Goal: Task Accomplishment & Management: Use online tool/utility

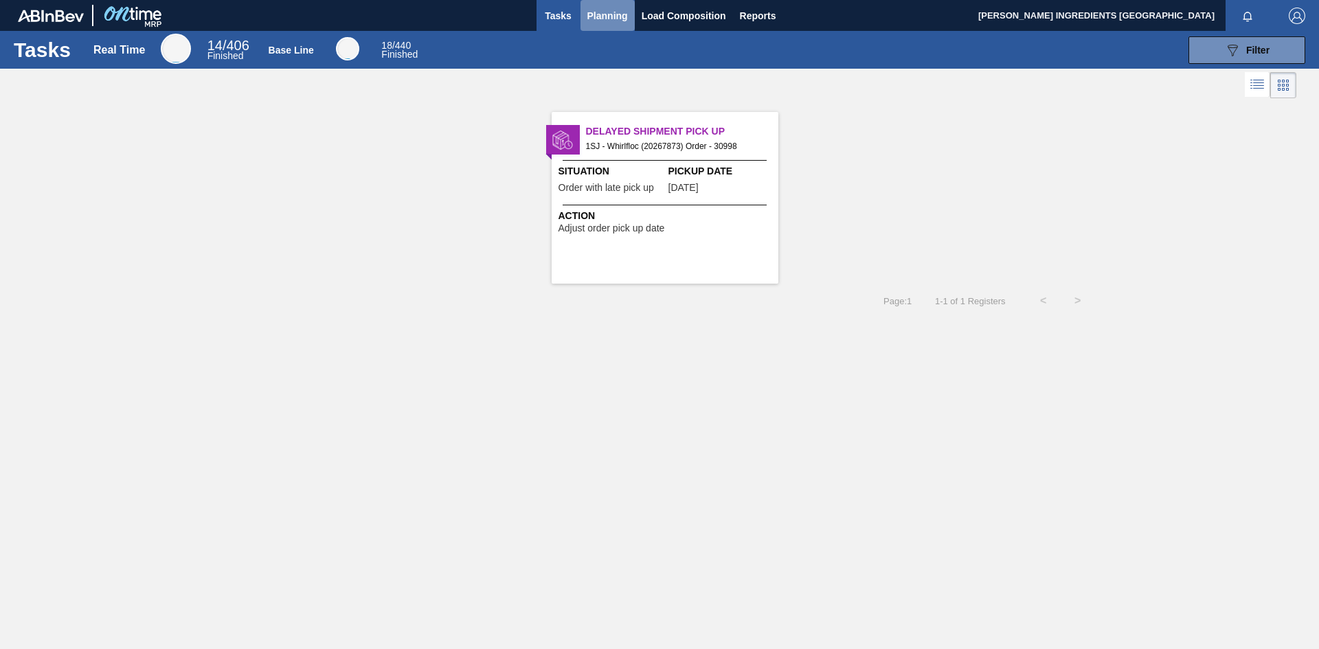
click at [598, 18] on span "Planning" at bounding box center [607, 16] width 41 height 16
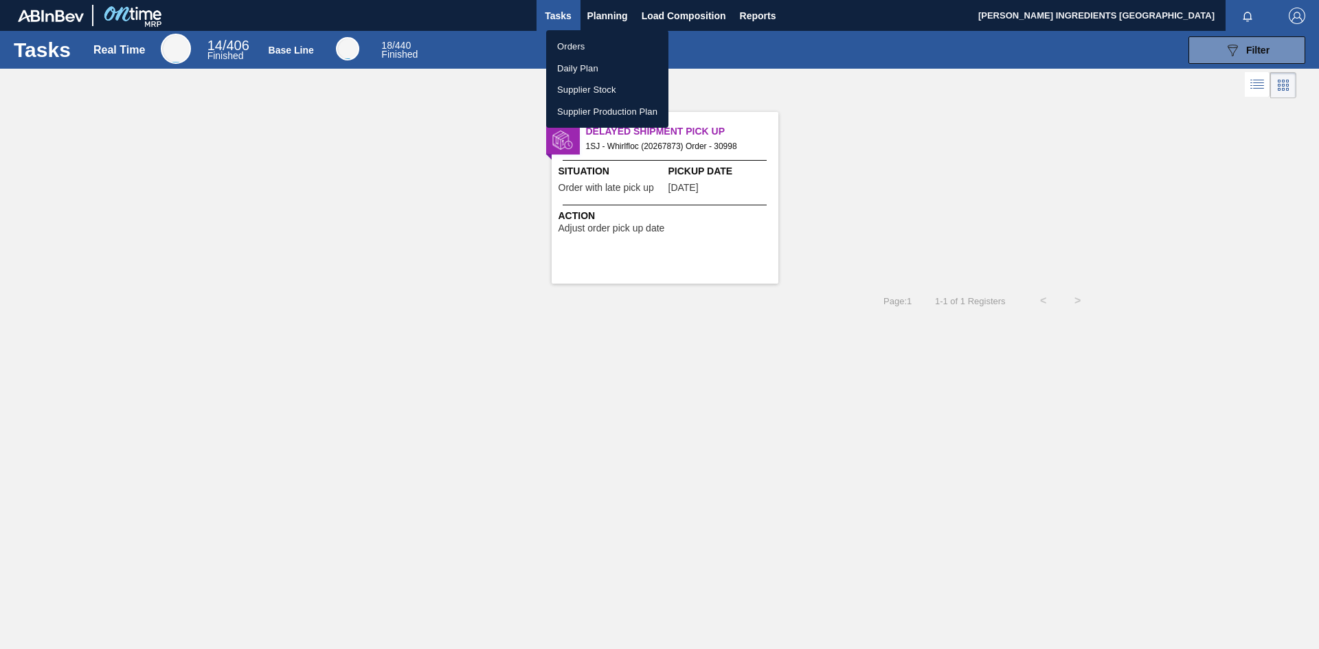
click at [577, 50] on li "Orders" at bounding box center [607, 47] width 122 height 22
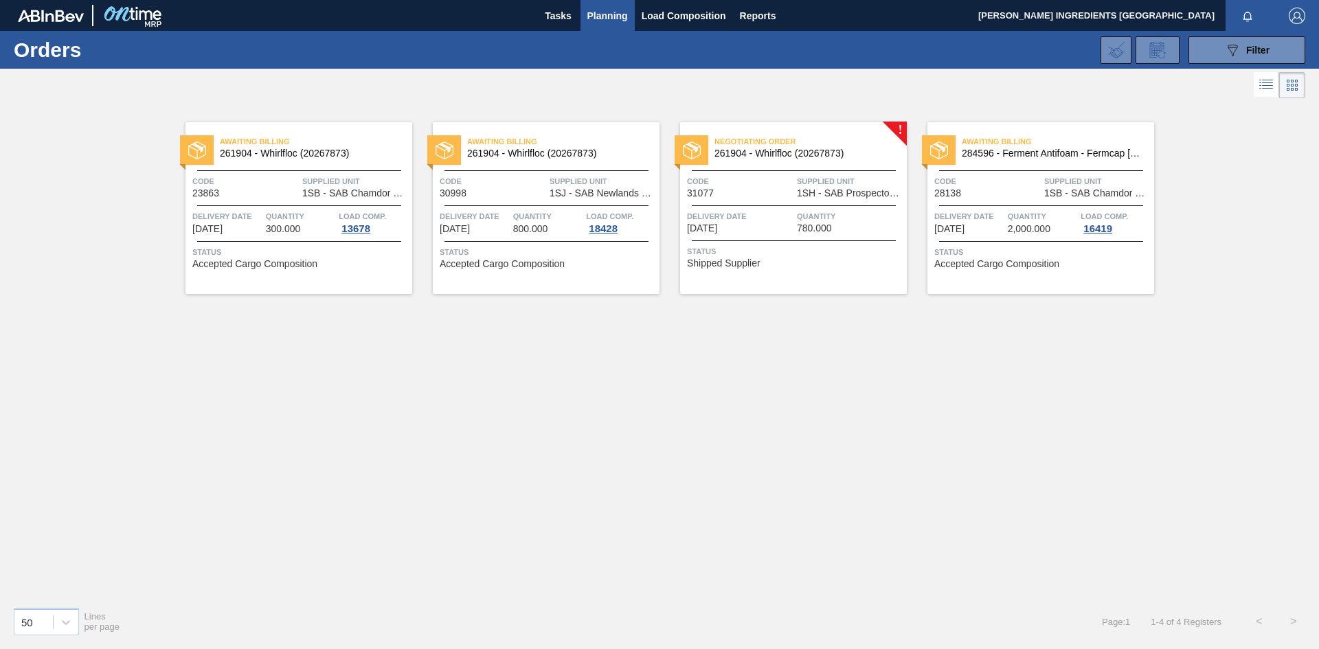
click at [826, 194] on span "1SH - SAB Prospecton Brewery" at bounding box center [850, 193] width 106 height 10
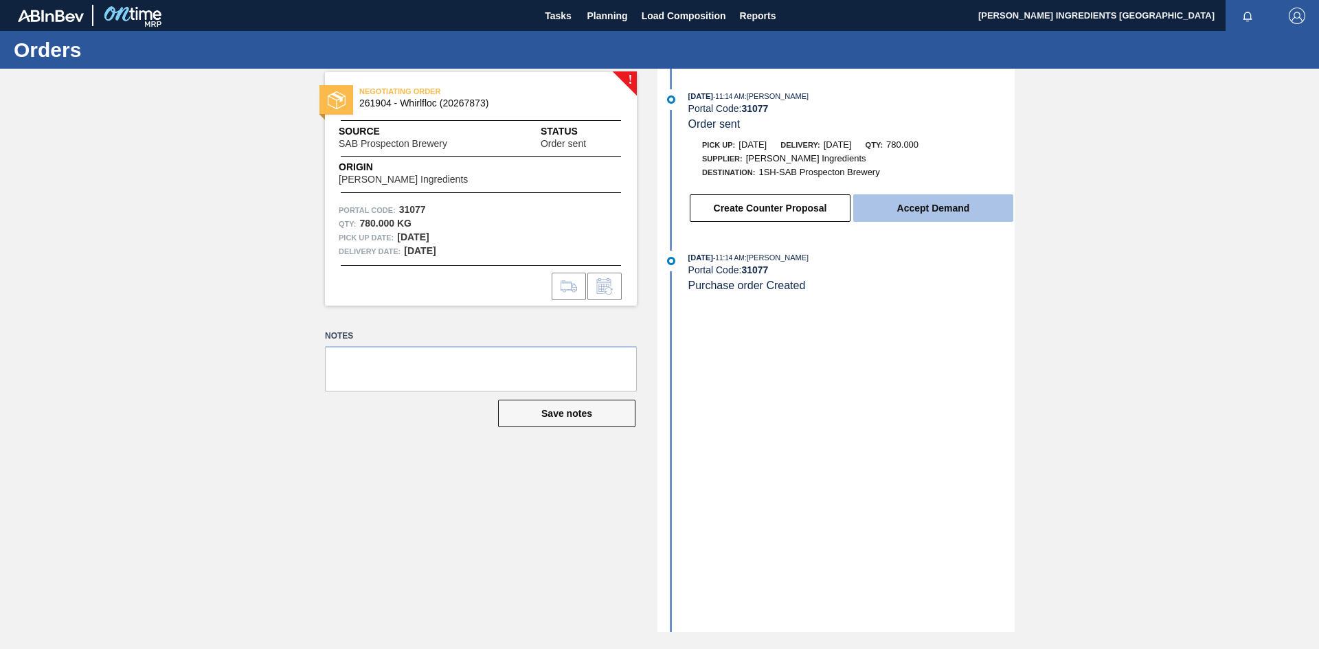
click at [947, 210] on button "Accept Demand" at bounding box center [933, 207] width 160 height 27
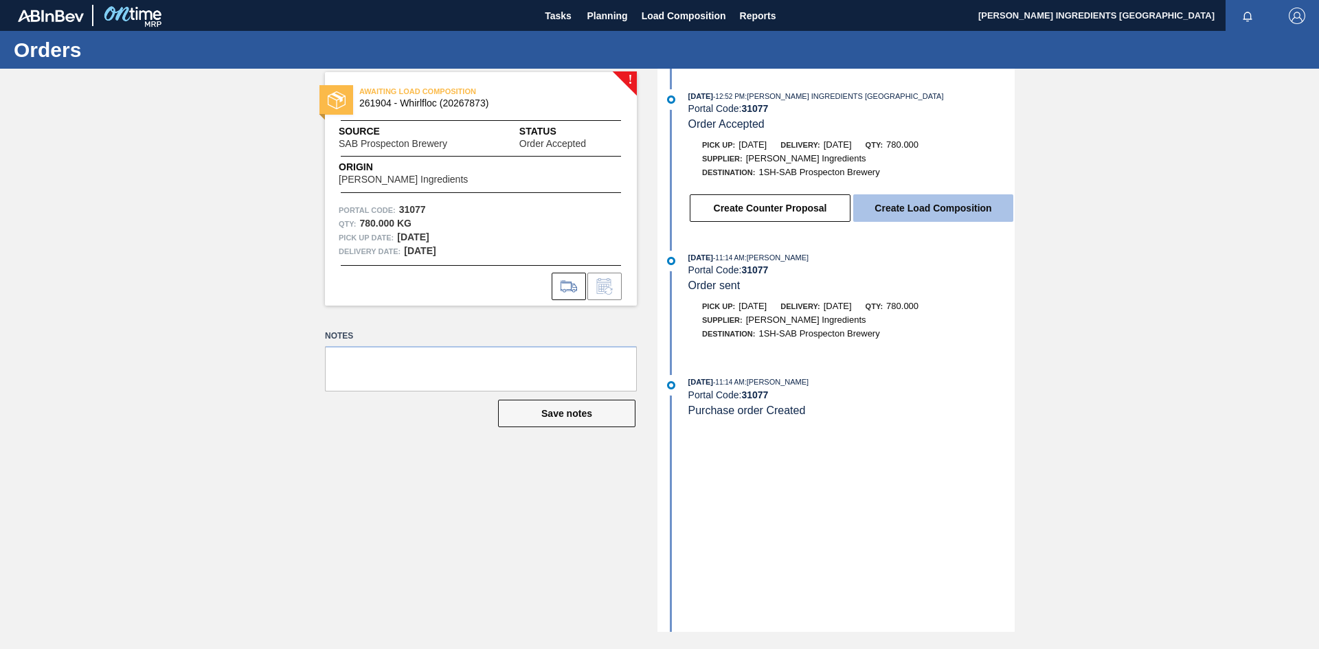
click at [936, 214] on button "Create Load Composition" at bounding box center [933, 207] width 160 height 27
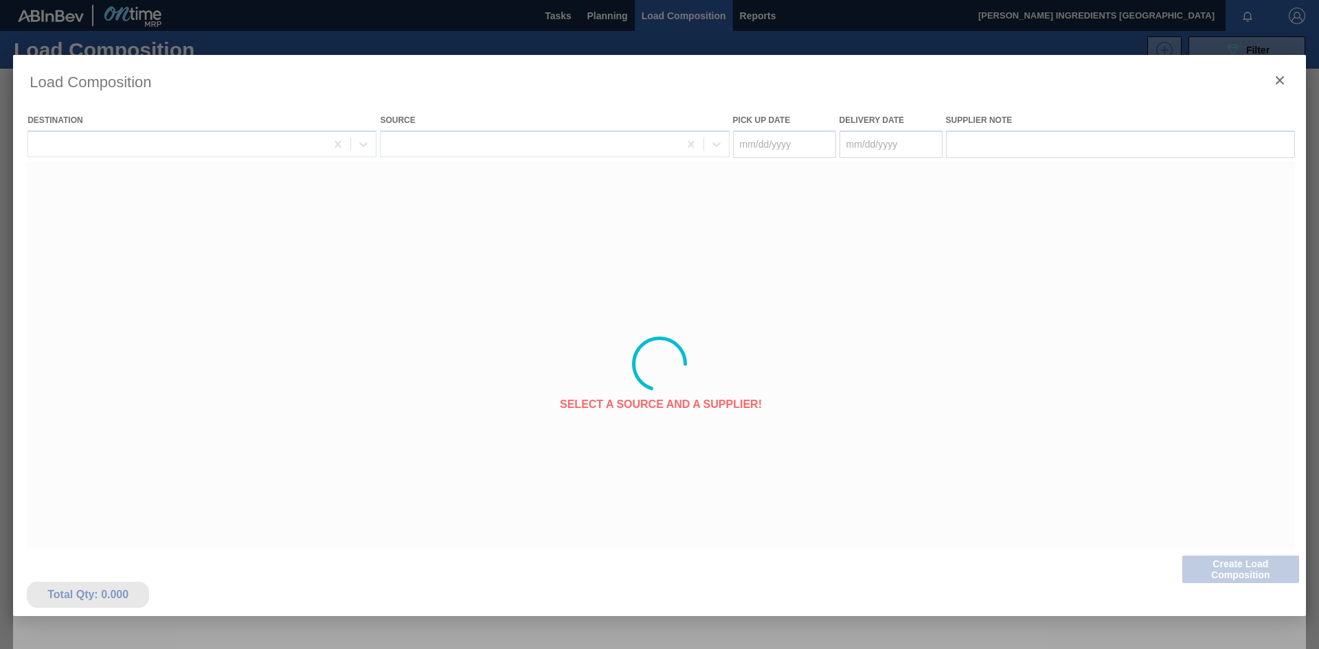
type Date "[DATE]"
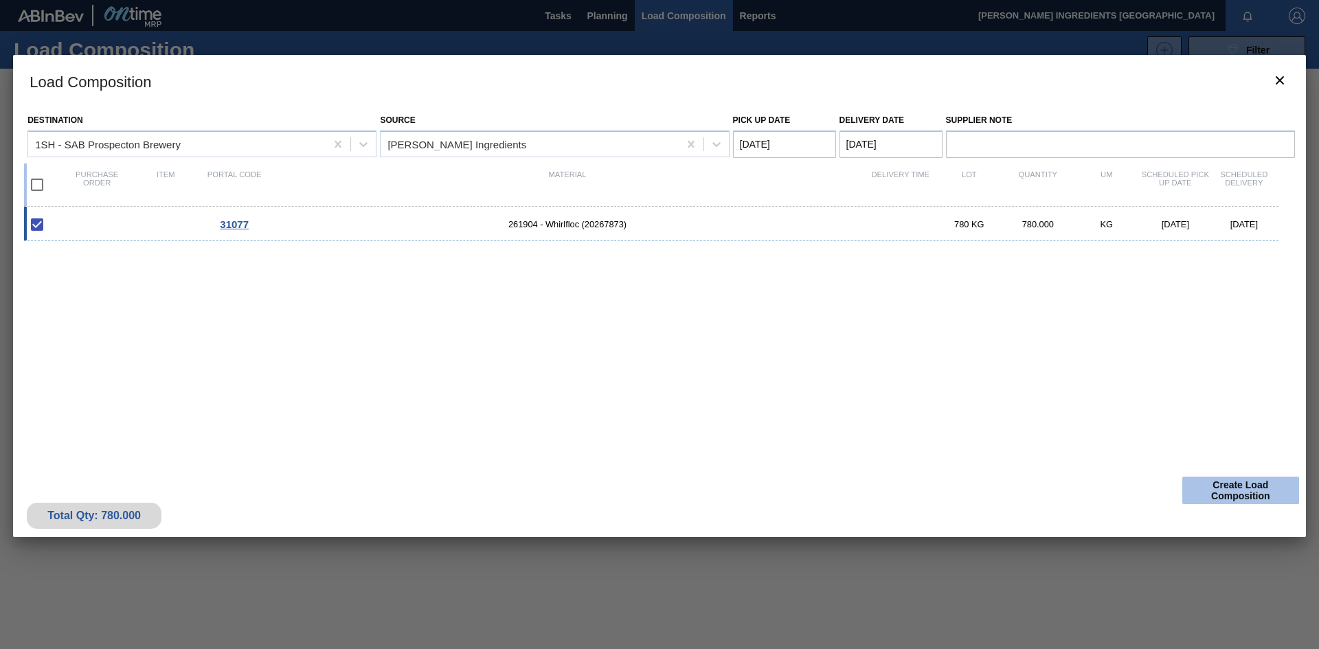
click at [1252, 489] on button "Create Load Composition" at bounding box center [1240, 490] width 117 height 27
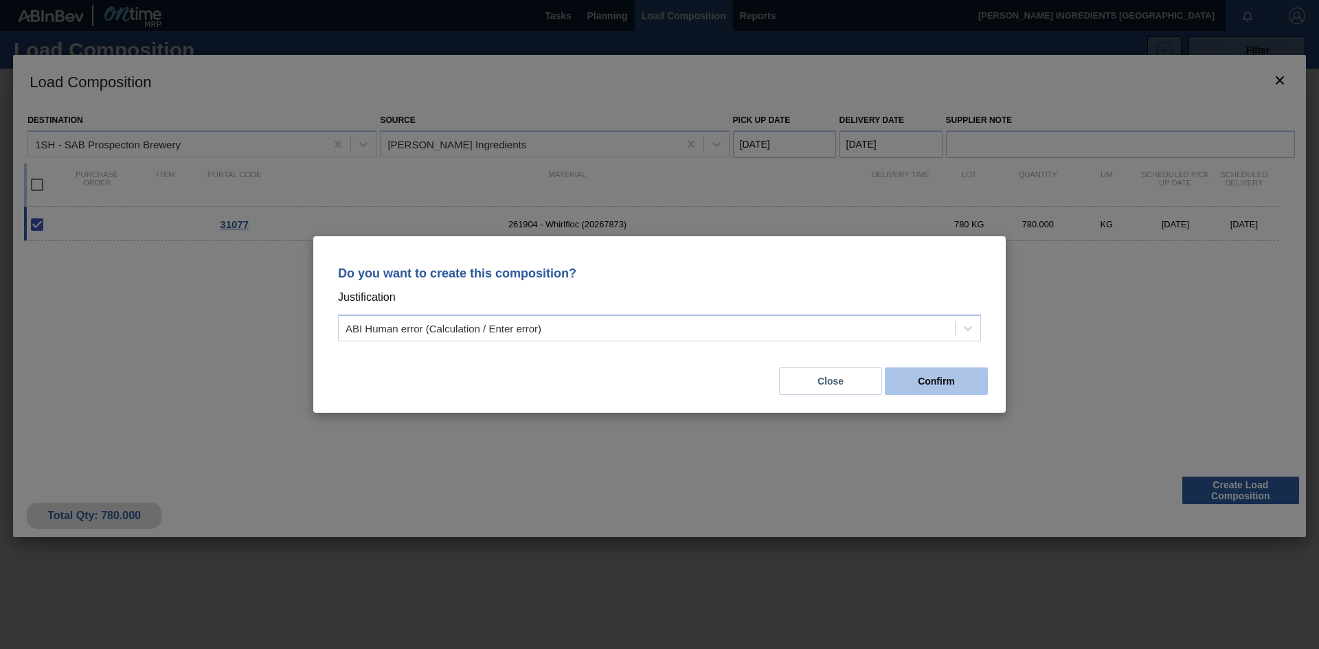
click at [928, 385] on button "Confirm" at bounding box center [936, 381] width 103 height 27
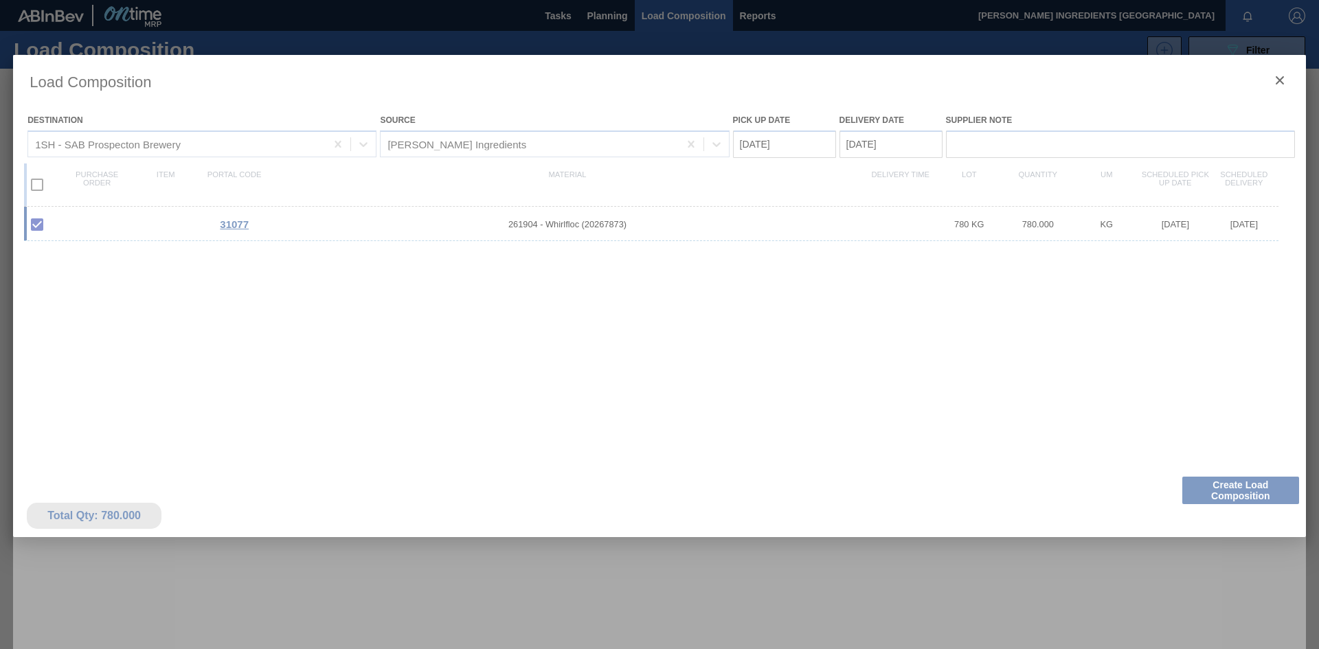
click at [903, 379] on div at bounding box center [659, 364] width 1293 height 618
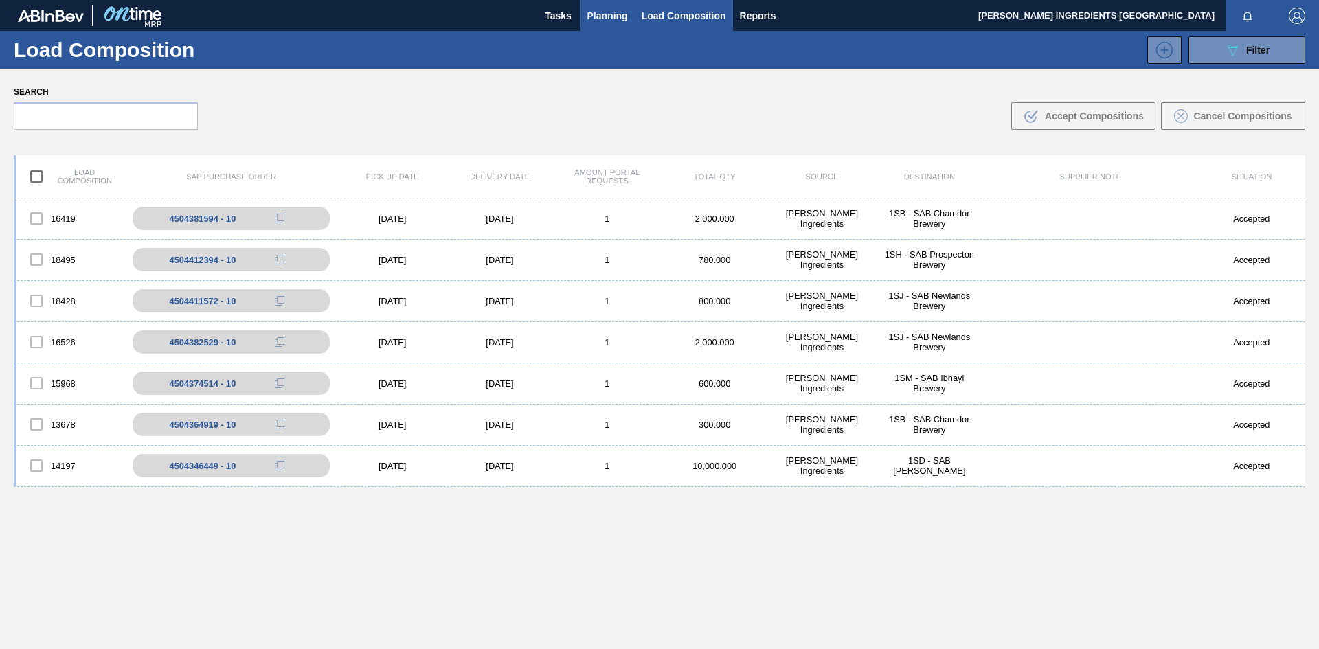
click at [610, 14] on span "Planning" at bounding box center [607, 16] width 41 height 16
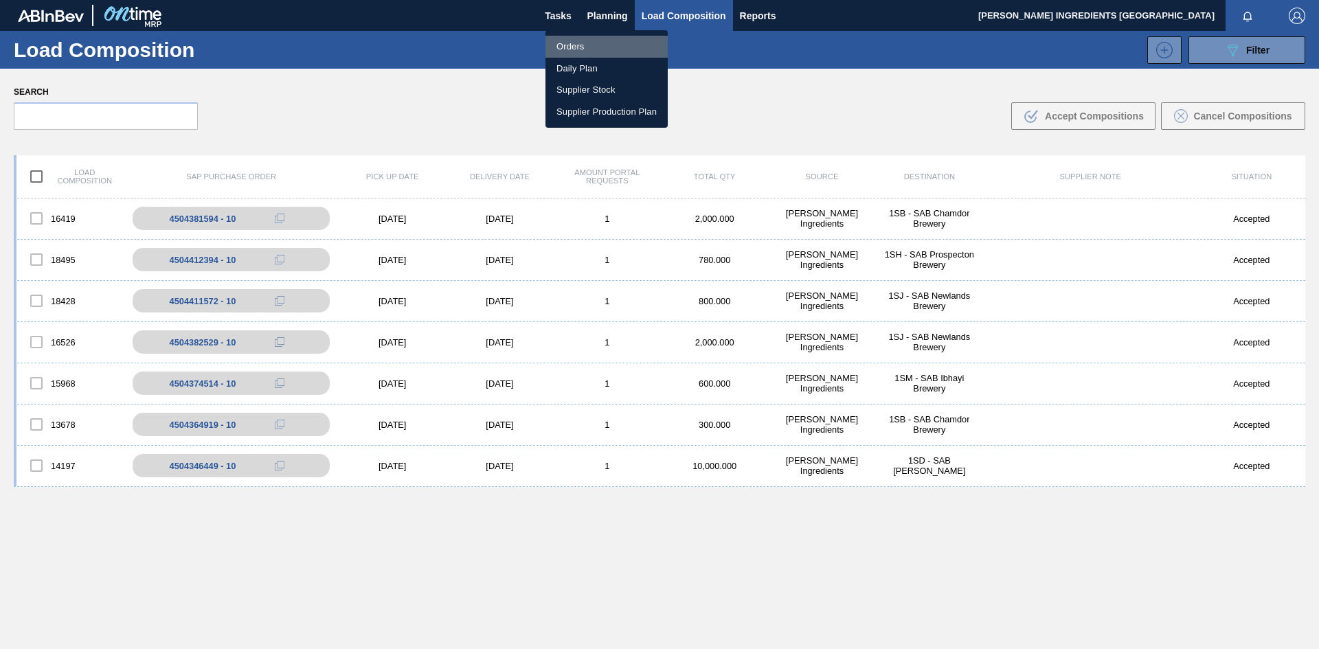
click at [567, 41] on li "Orders" at bounding box center [606, 47] width 122 height 22
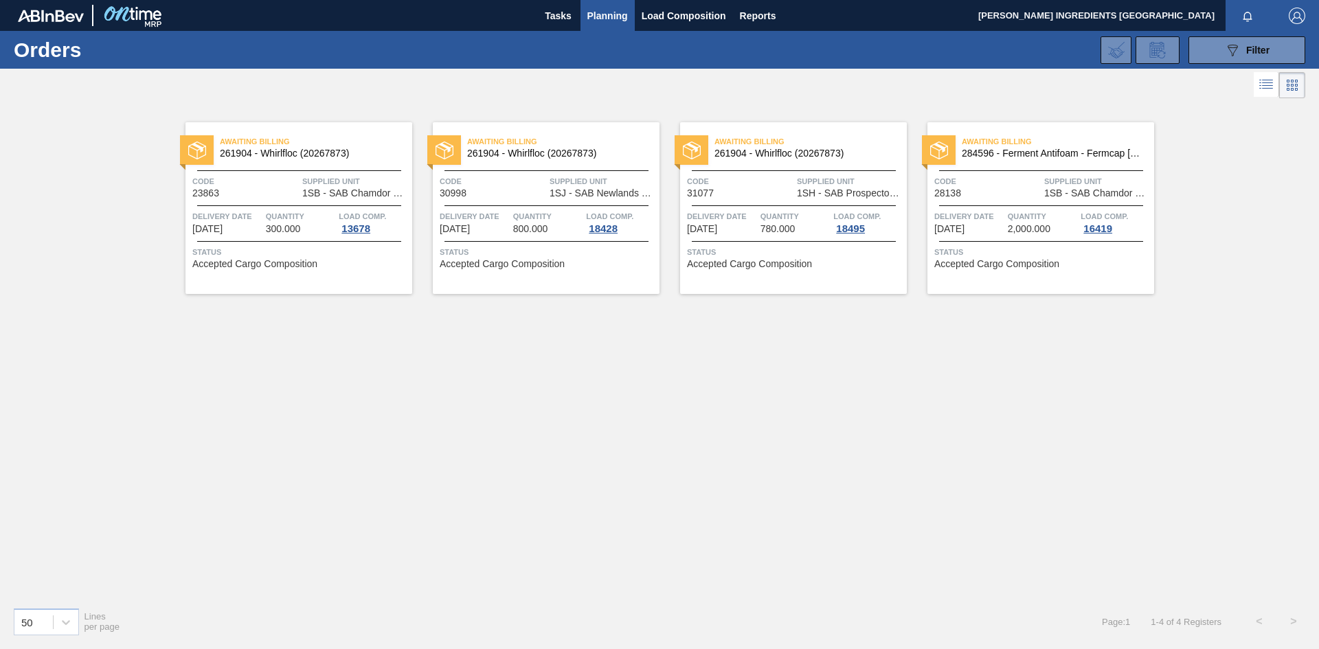
click at [784, 238] on div "Awaiting Billing 261904 - Whirlfloc (20267873) Code 31077 Supplied Unit 1SH - S…" at bounding box center [793, 208] width 227 height 172
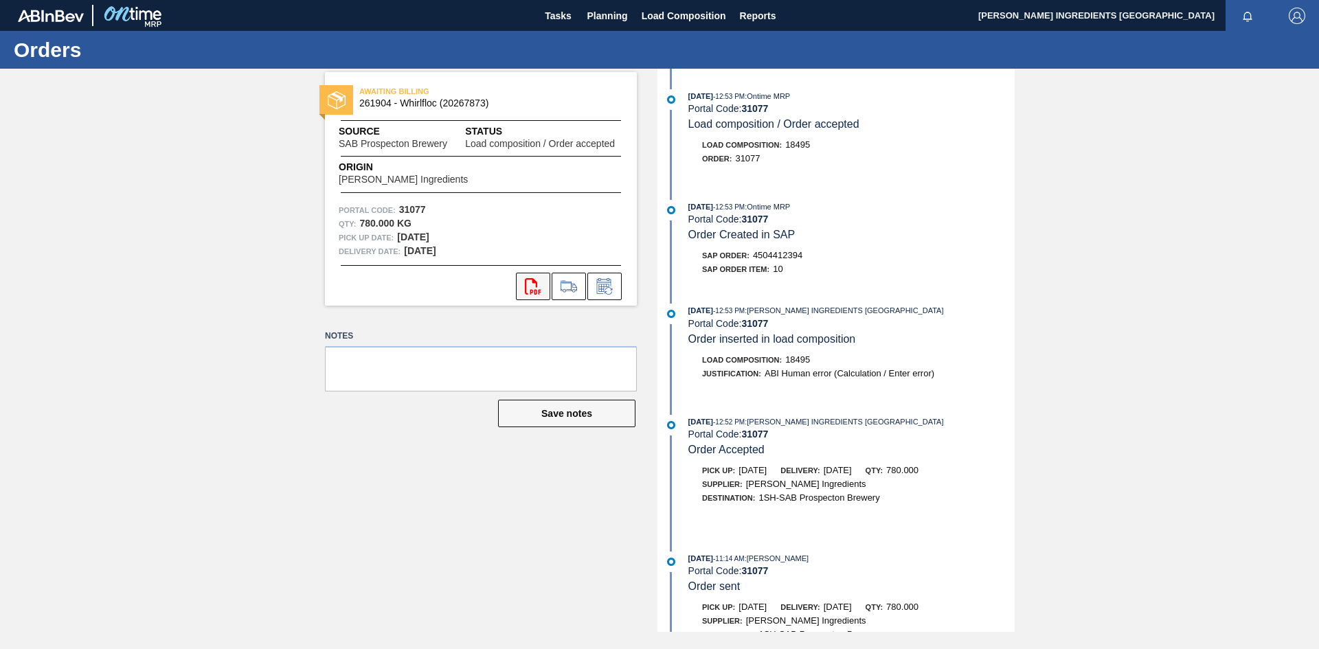
click at [531, 284] on icon "svg{fill:#ff0000}" at bounding box center [533, 286] width 16 height 16
click at [670, 10] on span "Load Composition" at bounding box center [684, 16] width 85 height 16
